Goal: Task Accomplishment & Management: Use online tool/utility

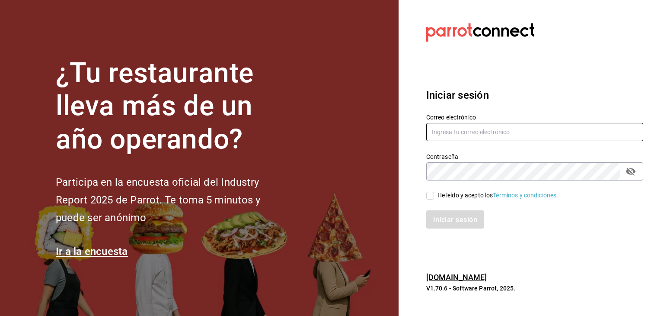
click at [446, 131] on input "text" at bounding box center [535, 132] width 217 height 18
paste input "[EMAIL_ADDRESS][DOMAIN_NAME]"
type input "[EMAIL_ADDRESS][DOMAIN_NAME]"
click at [427, 198] on input "He leído y acepto los Términos y condiciones." at bounding box center [431, 196] width 8 height 8
checkbox input "true"
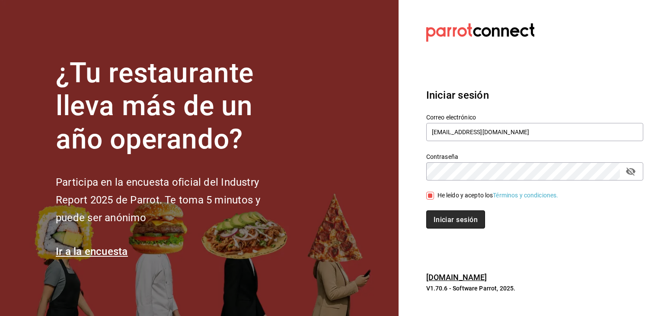
click at [443, 217] on font "Iniciar sesión" at bounding box center [456, 219] width 44 height 8
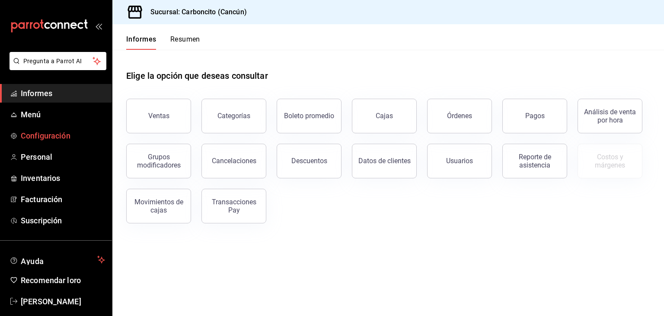
click at [36, 134] on font "Configuración" at bounding box center [46, 135] width 50 height 9
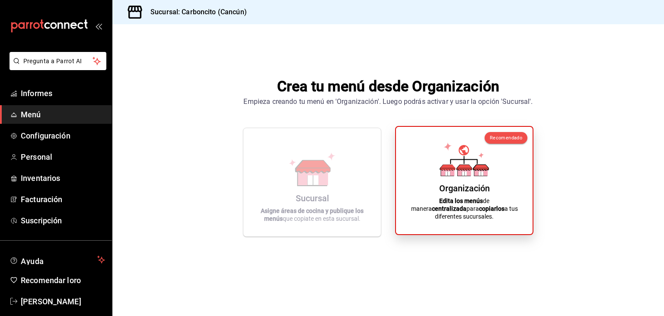
click at [481, 170] on icon at bounding box center [481, 168] width 15 height 6
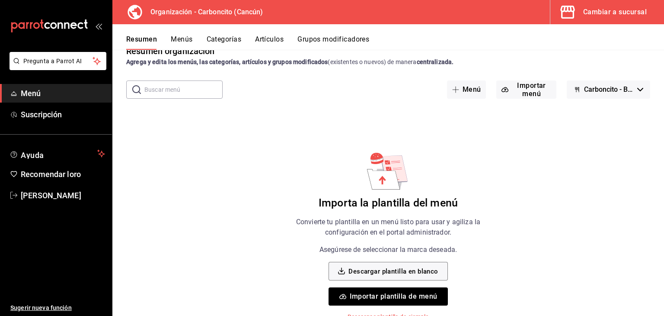
scroll to position [24, 0]
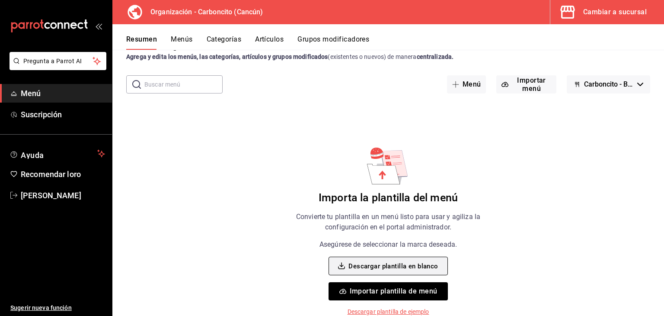
click at [431, 265] on font "Descargar plantilla en blanco" at bounding box center [394, 266] width 90 height 8
